Goal: Task Accomplishment & Management: Manage account settings

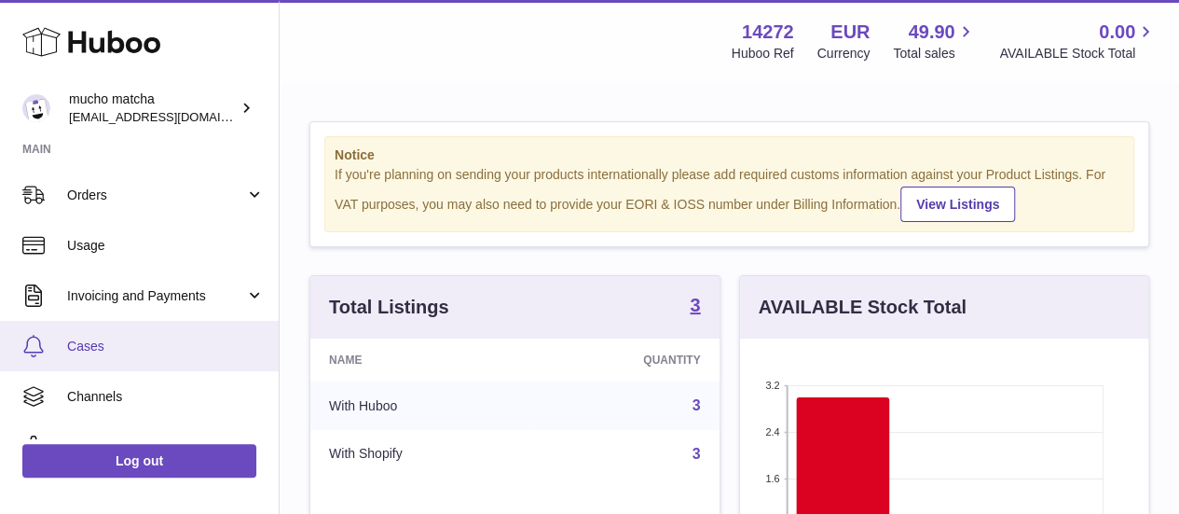
scroll to position [281, 0]
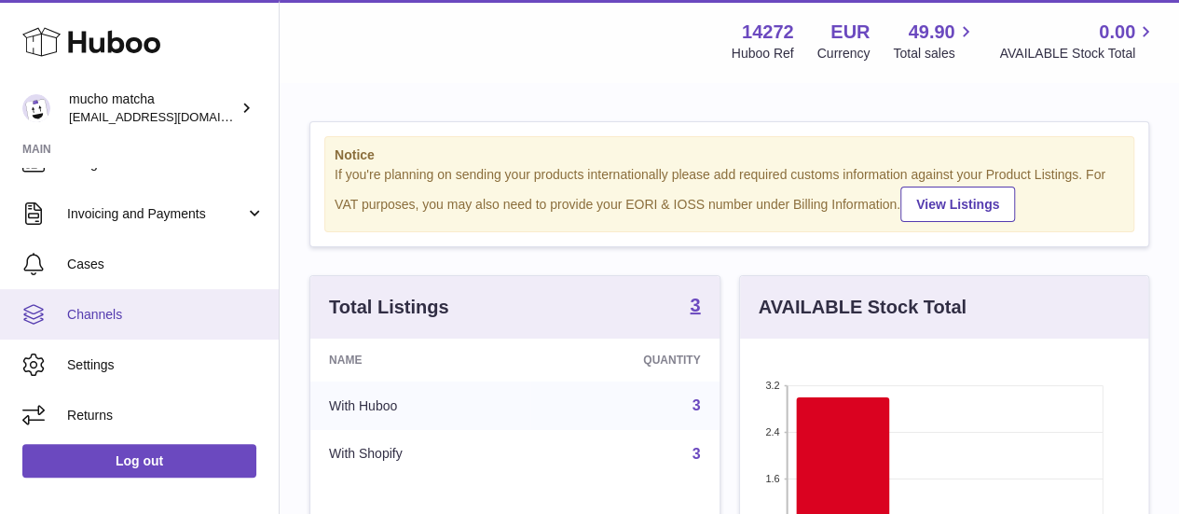
click at [144, 325] on link "Channels" at bounding box center [139, 314] width 279 height 50
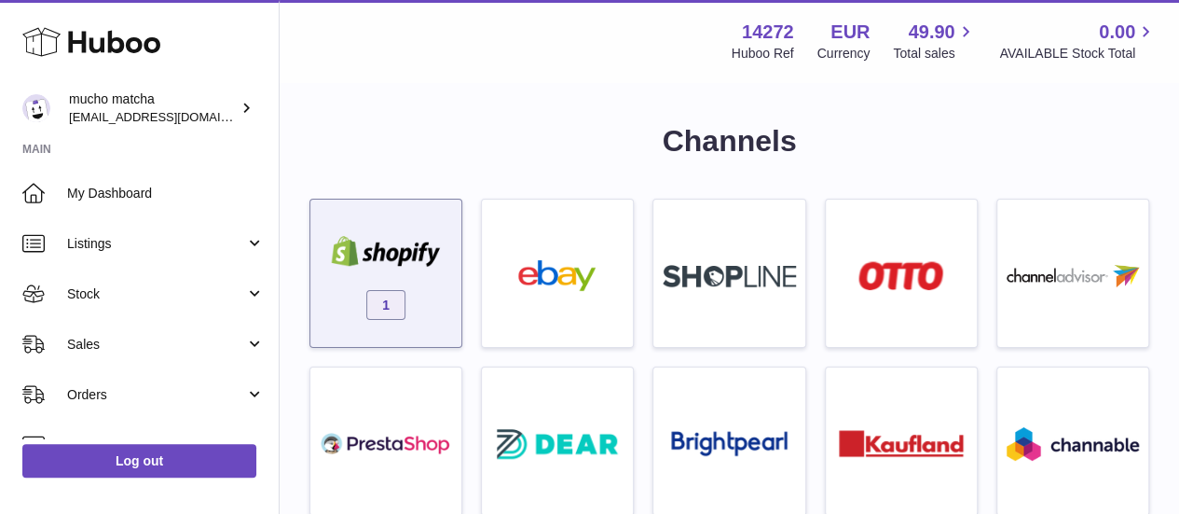
click at [439, 213] on link "1" at bounding box center [386, 273] width 132 height 129
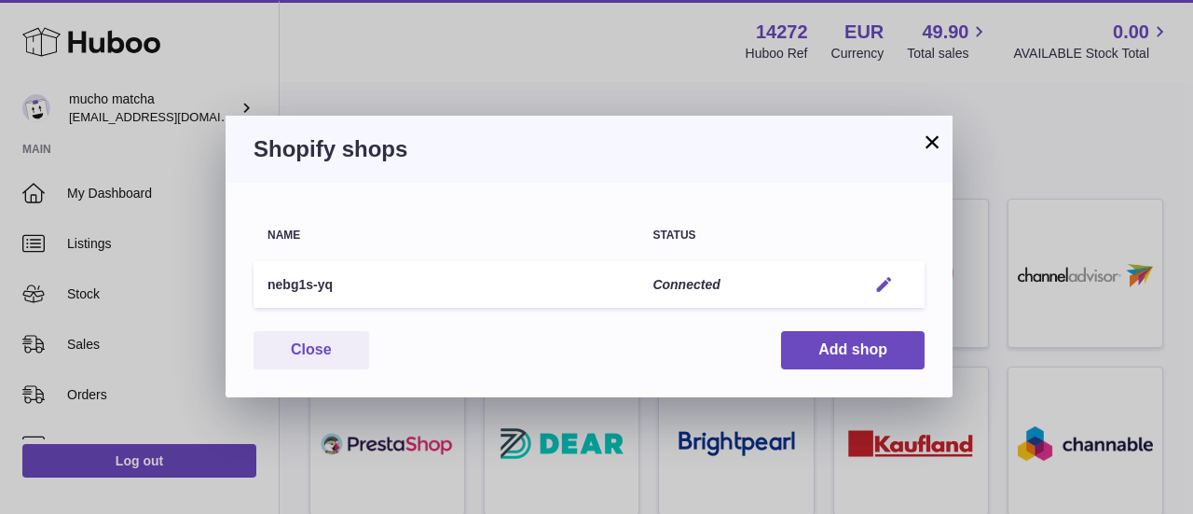
click at [888, 282] on em "button" at bounding box center [884, 285] width 20 height 20
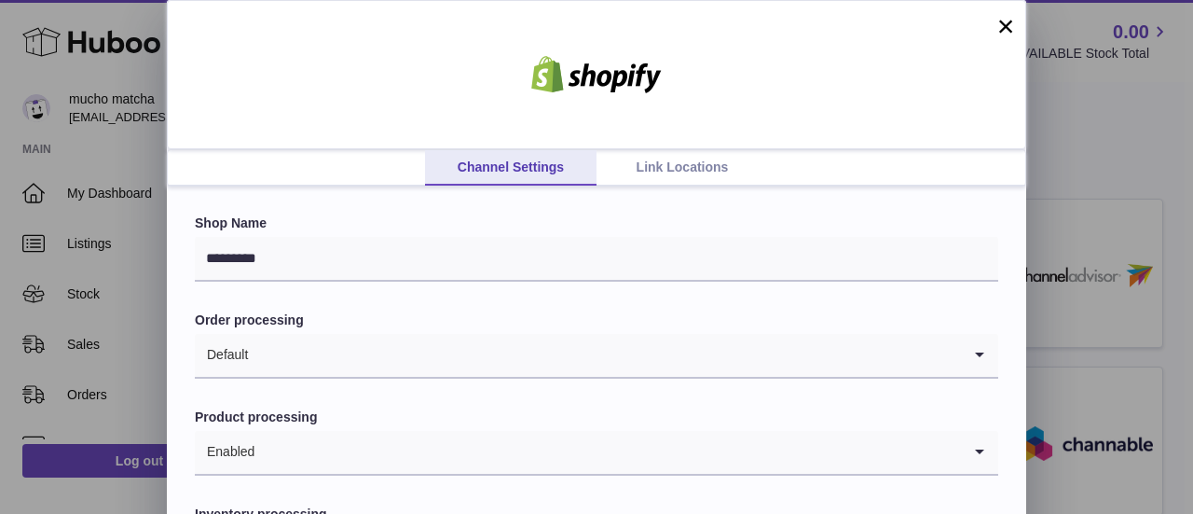
scroll to position [162, 0]
